Goal: Task Accomplishment & Management: Use online tool/utility

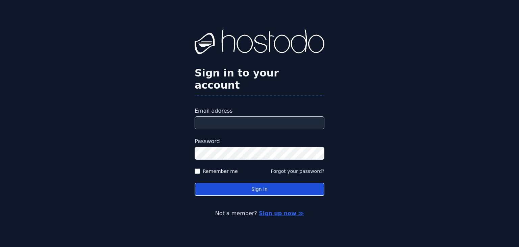
type input "**********"
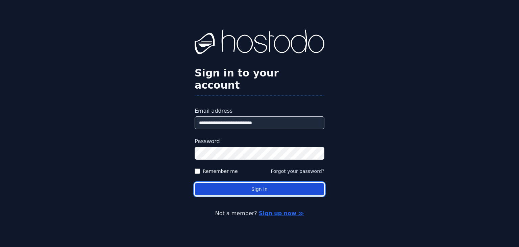
click at [270, 184] on button "Sign in" at bounding box center [260, 188] width 130 height 13
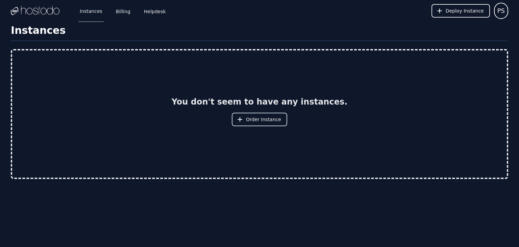
click at [262, 118] on span "Order Instance" at bounding box center [263, 119] width 35 height 7
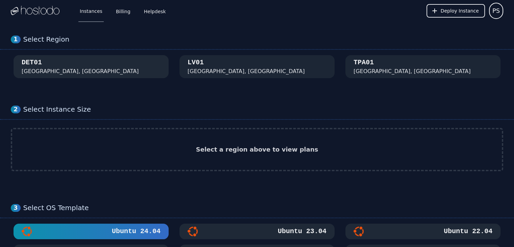
click at [65, 64] on div "DET01 [GEOGRAPHIC_DATA], [GEOGRAPHIC_DATA]" at bounding box center [91, 67] width 139 height 18
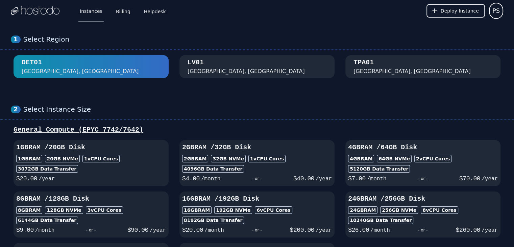
click at [455, 167] on div "5120 GB Data Transfer" at bounding box center [423, 168] width 150 height 7
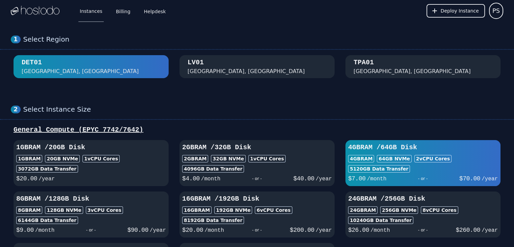
click at [428, 174] on div "- or -" at bounding box center [422, 178] width 73 height 9
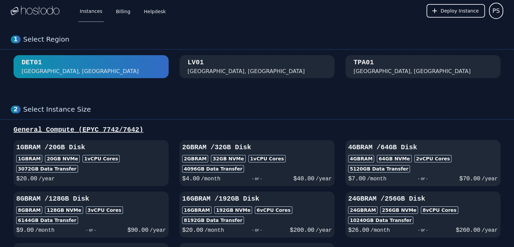
click at [417, 172] on div "4GB RAM / 64 GB Disk 4GB RAM 64 GB NVMe 2 vCPU Cores 5120 GB Data Transfer $ 7.…" at bounding box center [422, 163] width 155 height 41
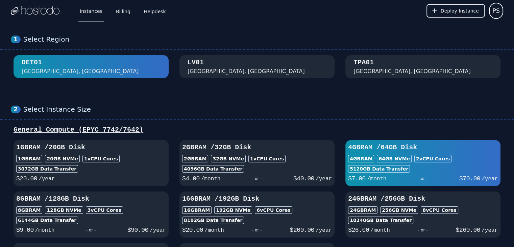
click at [417, 172] on div "$ 7.00 /month - or - $ 70.00 /year" at bounding box center [423, 177] width 150 height 11
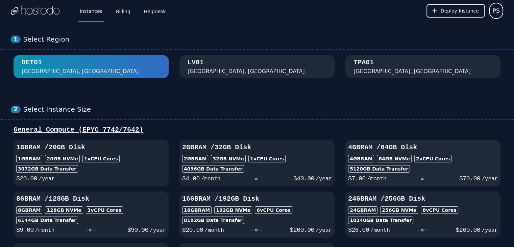
click at [417, 172] on div "$ 7.00 /month - or - $ 70.00 /year" at bounding box center [423, 177] width 150 height 11
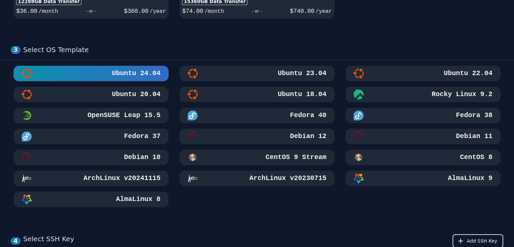
scroll to position [270, 0]
click at [458, 73] on h3 "Ubuntu 22.04" at bounding box center [467, 72] width 50 height 9
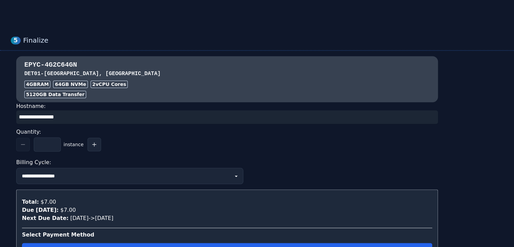
scroll to position [574, 0]
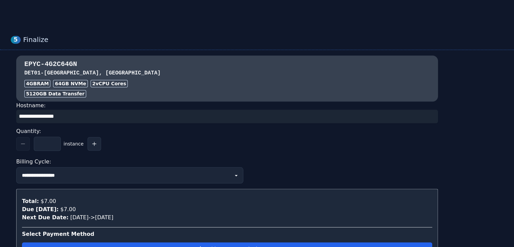
click at [73, 116] on input "input" at bounding box center [227, 116] width 422 height 14
click at [73, 115] on input "input" at bounding box center [227, 116] width 422 height 14
paste input "**********"
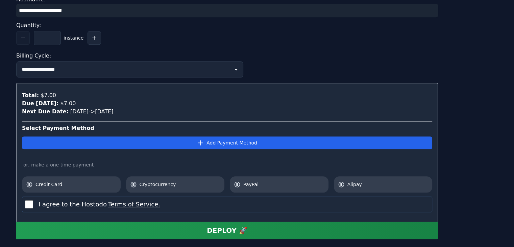
scroll to position [709, 0]
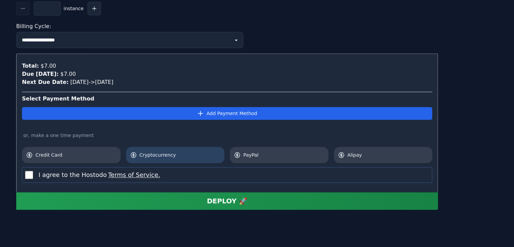
type input "**********"
click at [151, 151] on span "Cryptocurrency" at bounding box center [180, 154] width 81 height 7
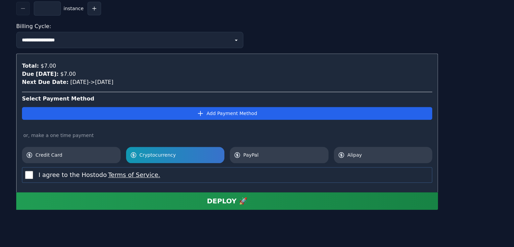
click at [24, 172] on div "I agree to the Hostodo Terms of Service." at bounding box center [227, 175] width 410 height 16
click at [216, 200] on div "DEPLOY 🚀" at bounding box center [227, 200] width 41 height 9
